Goal: Register for event/course

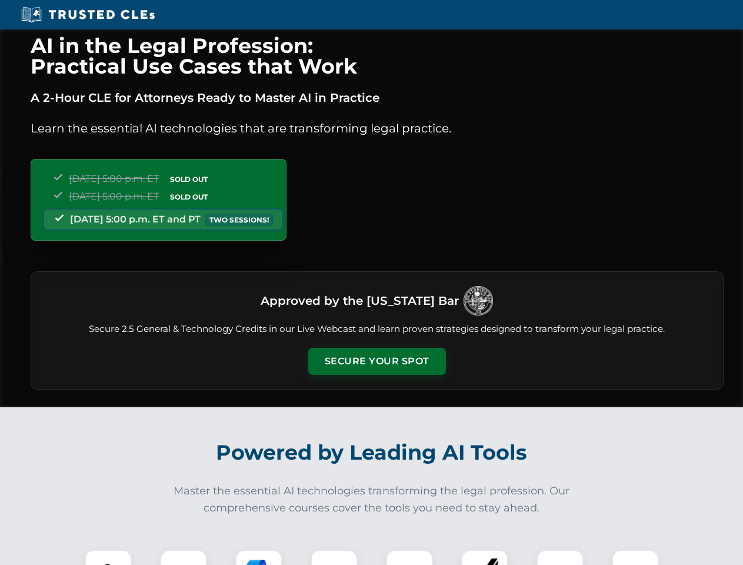
click at [377, 361] on button "Secure Your Spot" at bounding box center [377, 361] width 138 height 27
click at [108, 557] on img at bounding box center [108, 573] width 34 height 34
